Goal: Task Accomplishment & Management: Manage account settings

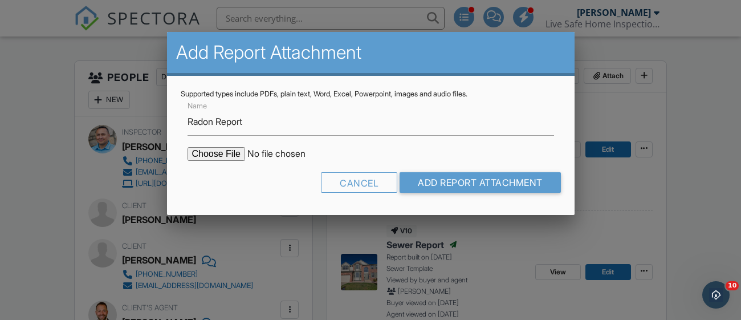
click at [222, 156] on input "file" at bounding box center [284, 154] width 194 height 14
type input "C:\fakepath\1251-North-Burlington-Drive_RadonReport_3985dd4b-2f4d-430b-895e-e54…"
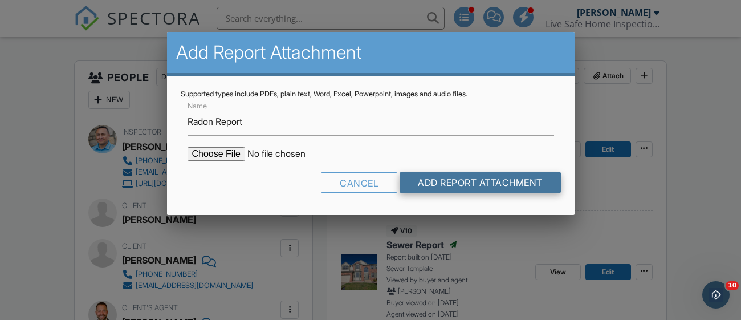
click at [411, 185] on input "Add Report Attachment" at bounding box center [479, 182] width 161 height 21
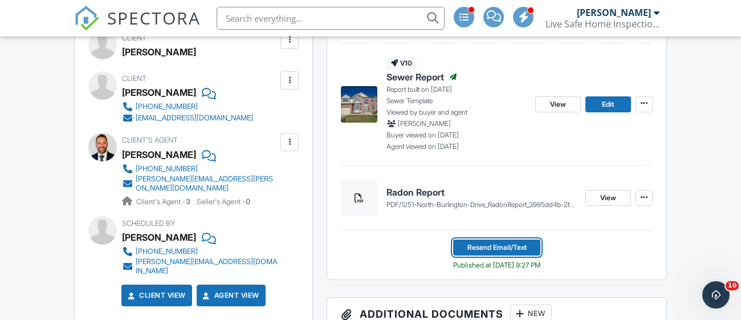
click at [513, 253] on span "Resend Email/Text" at bounding box center [496, 247] width 59 height 11
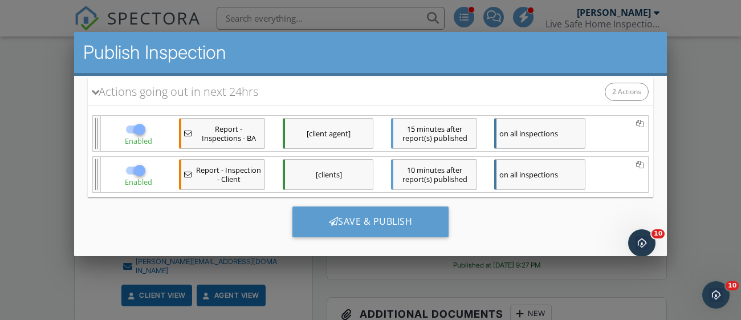
click at [427, 219] on div "Save & Publish" at bounding box center [370, 221] width 157 height 31
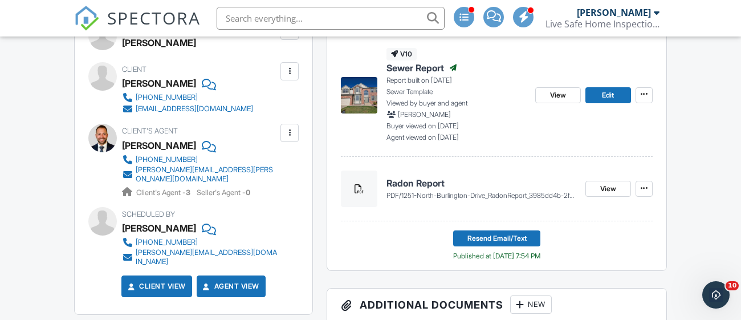
scroll to position [462, 0]
